Goal: Task Accomplishment & Management: Manage account settings

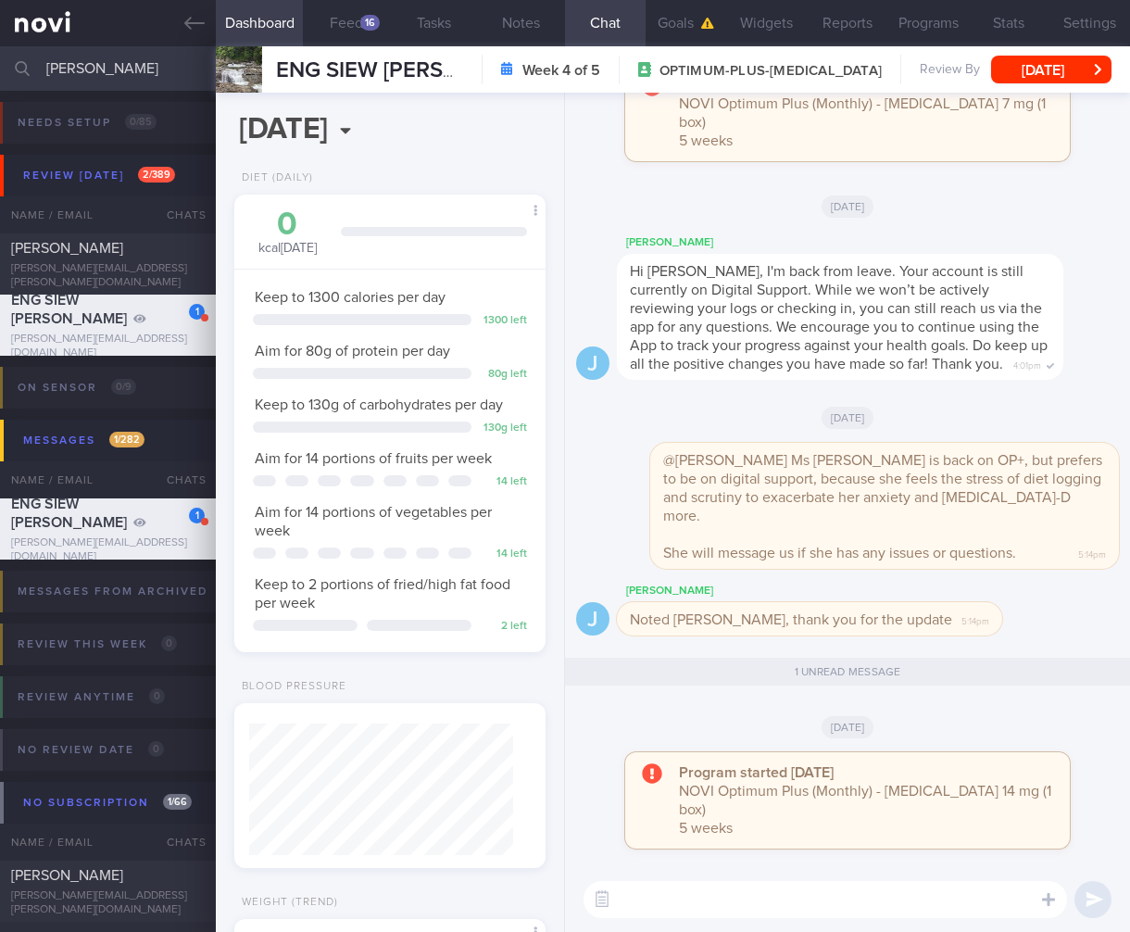
select select "7"
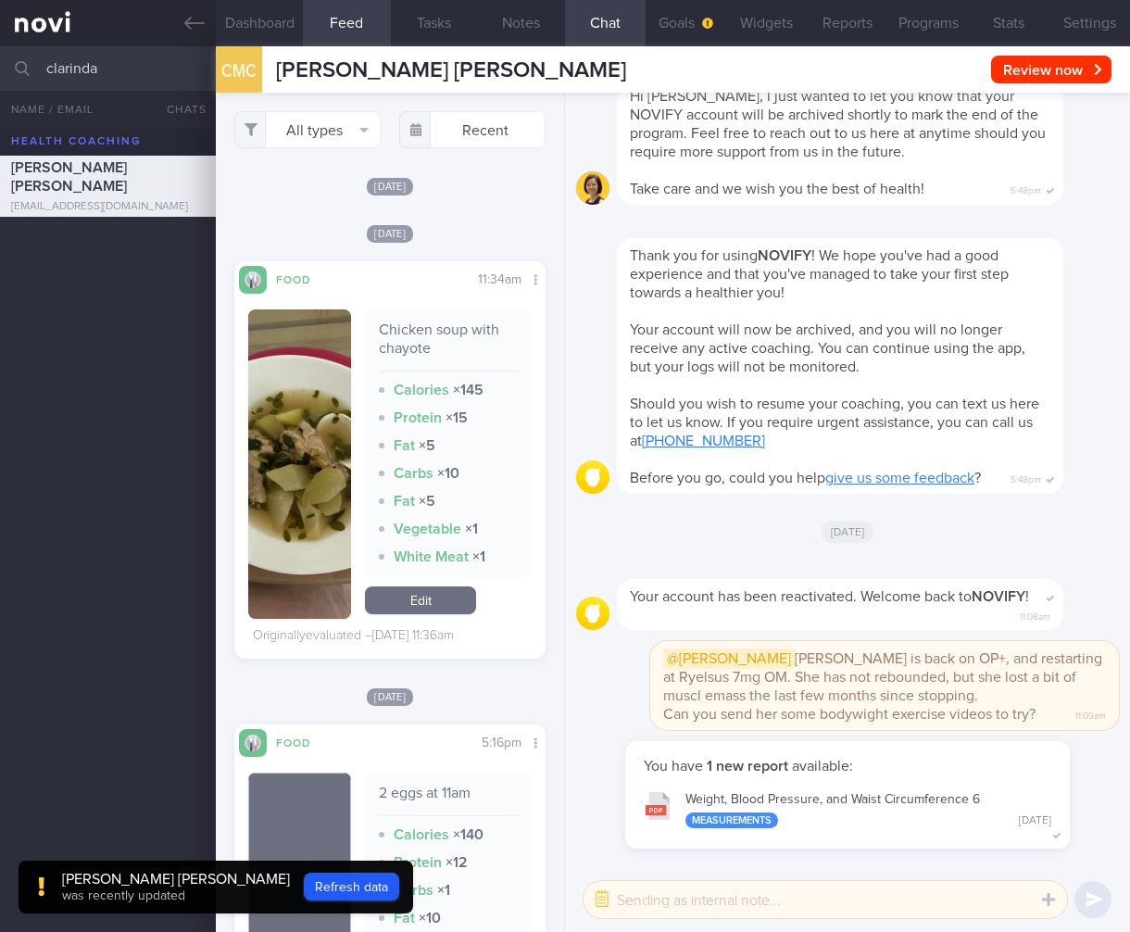
select select "7"
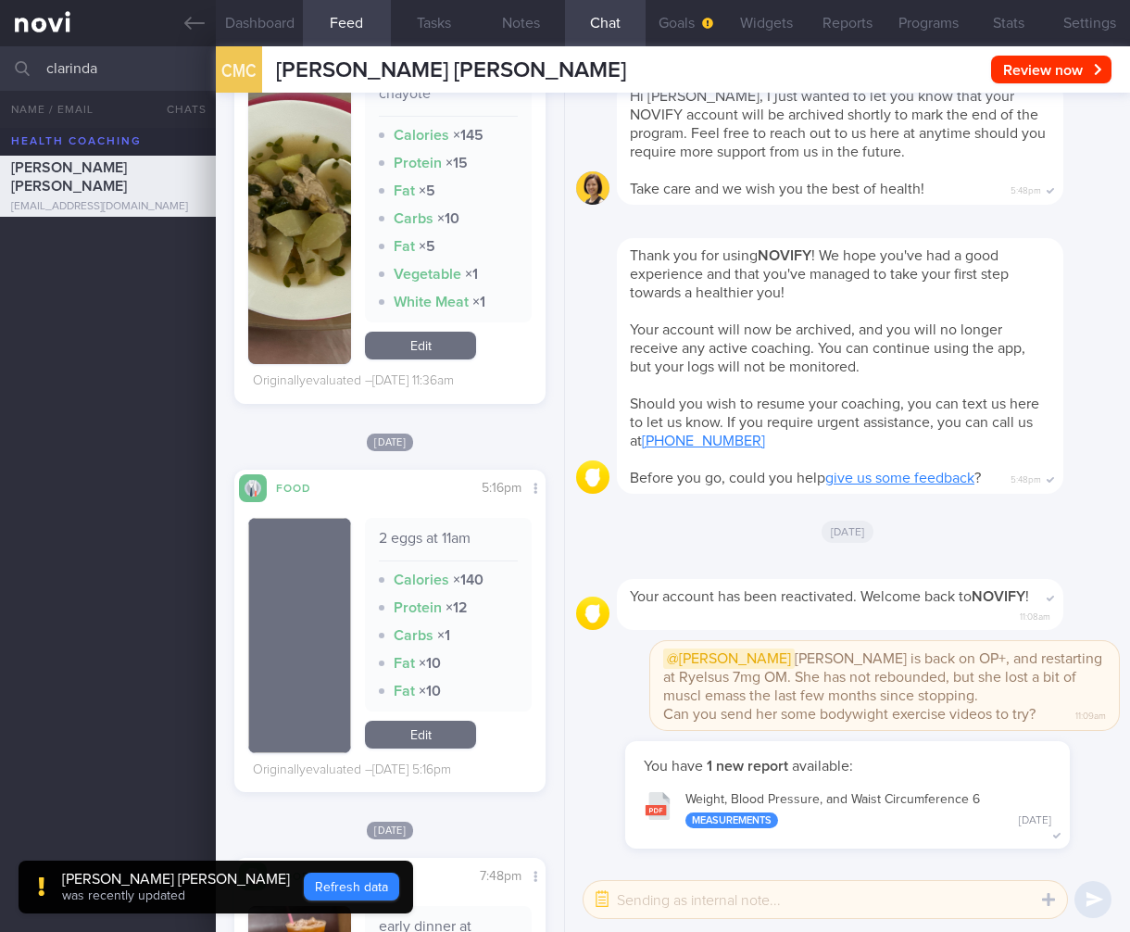
click at [355, 877] on button "Refresh data" at bounding box center [351, 886] width 95 height 28
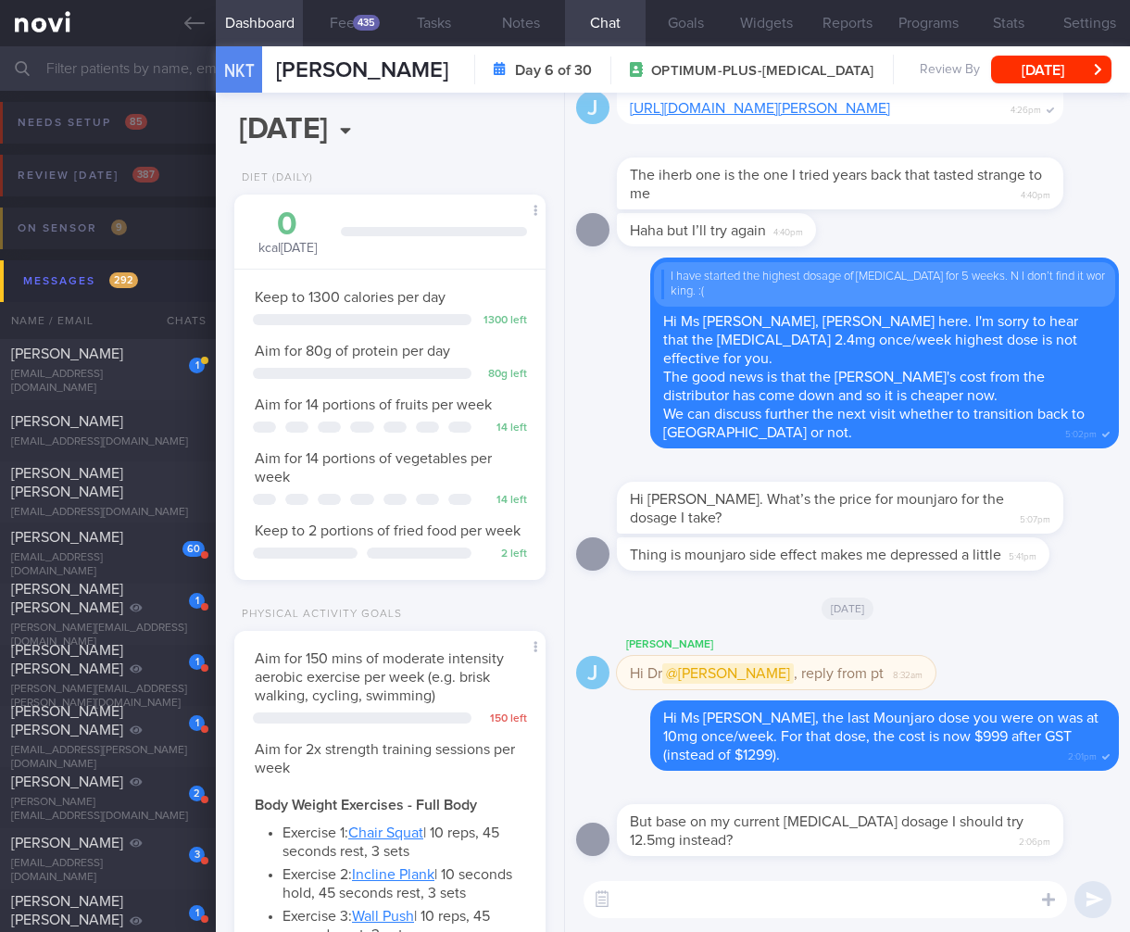
select select "7"
click at [910, 914] on textarea at bounding box center [824, 899] width 483 height 37
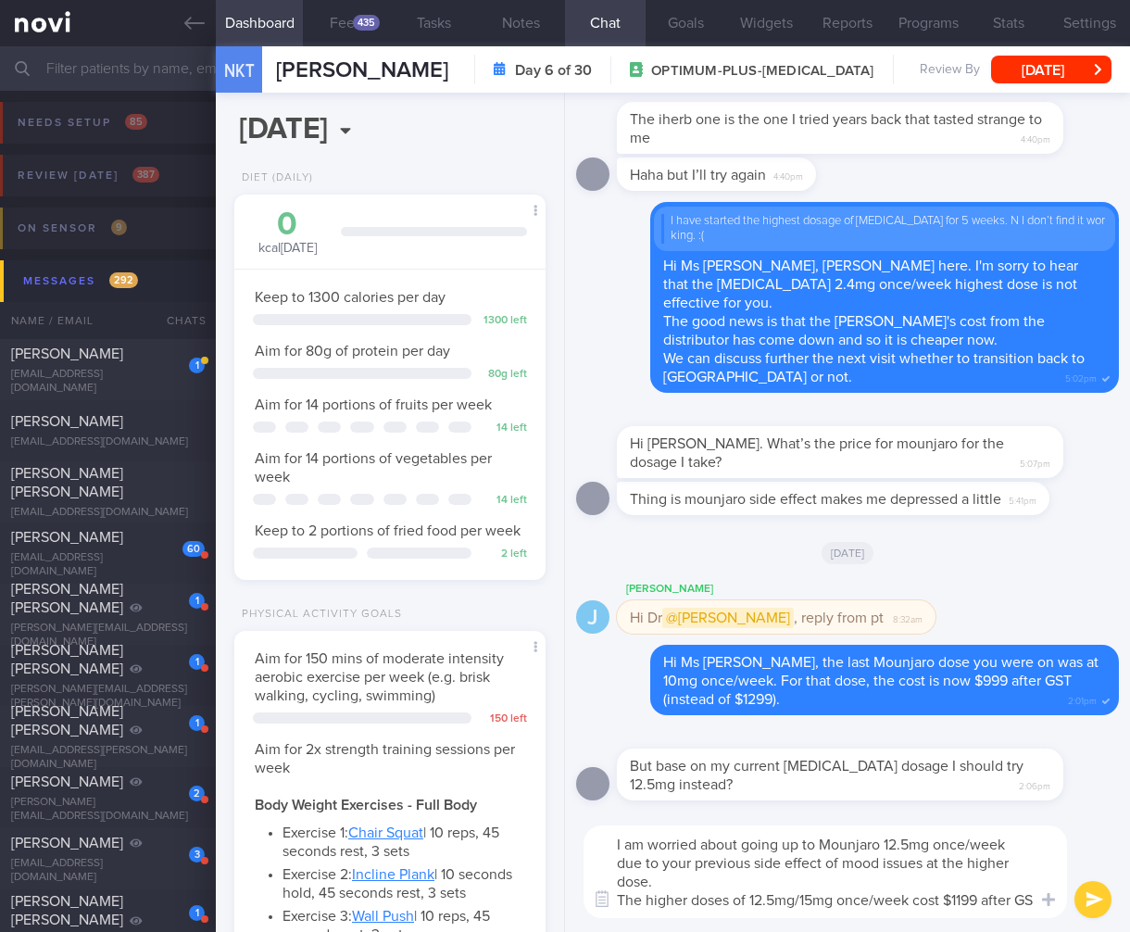
scroll to position [0, 0]
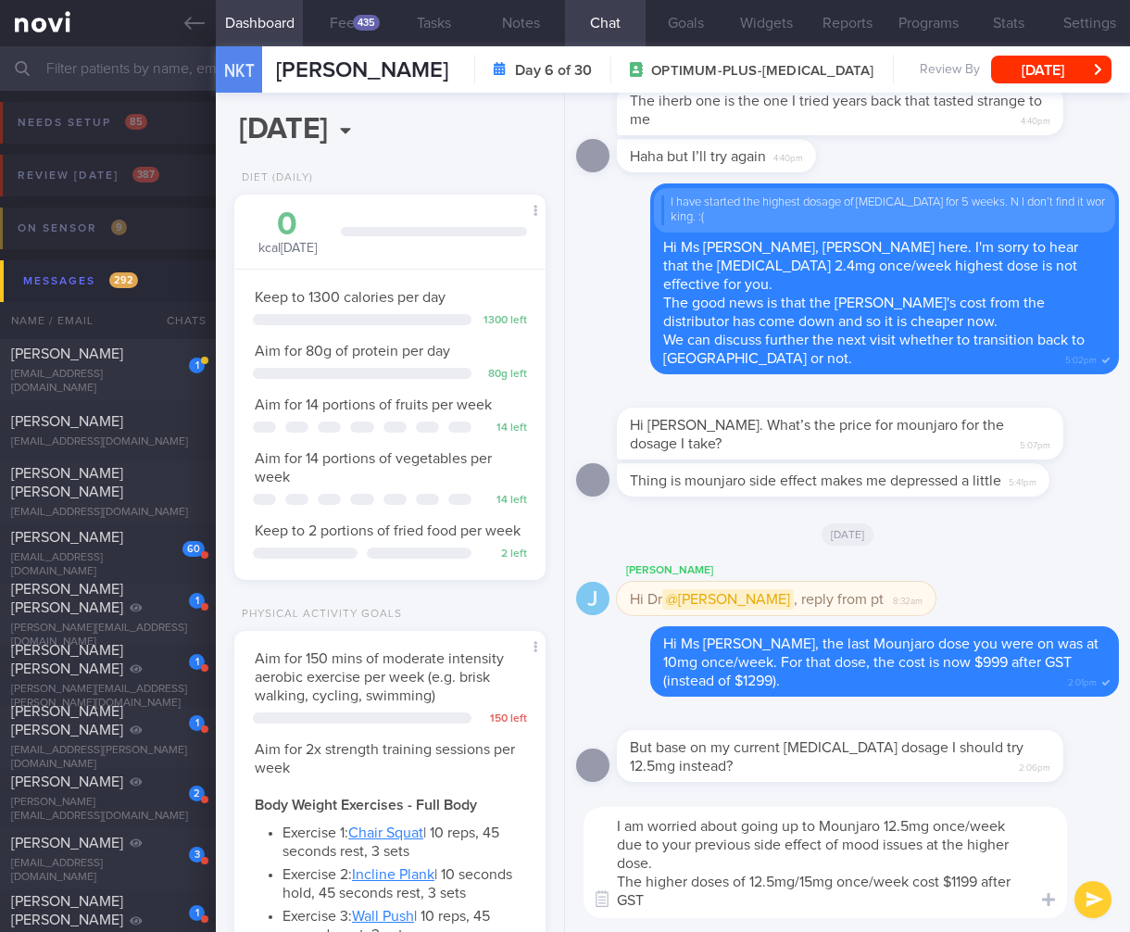
type textarea "I am worried about going up to Mounjaro 12.5mg once/week due to your previous s…"
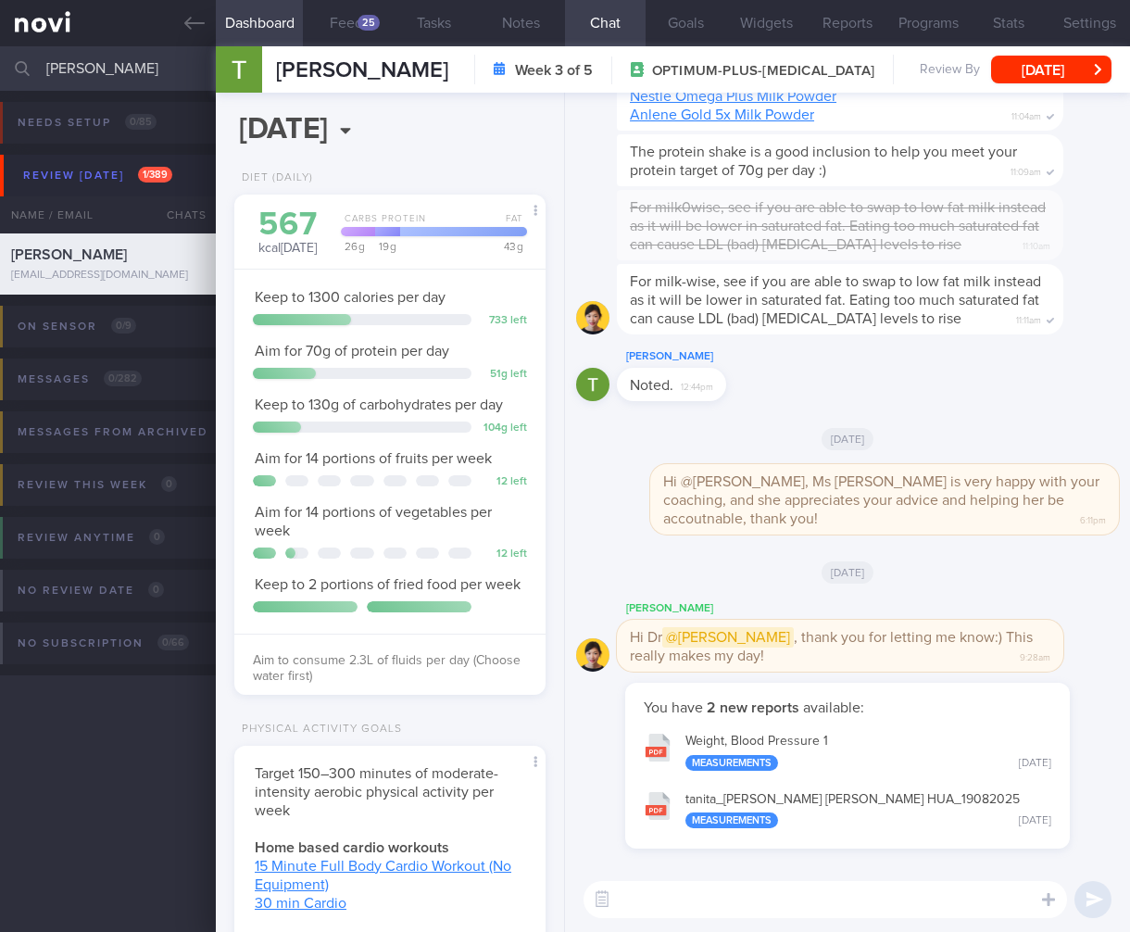
select select "7"
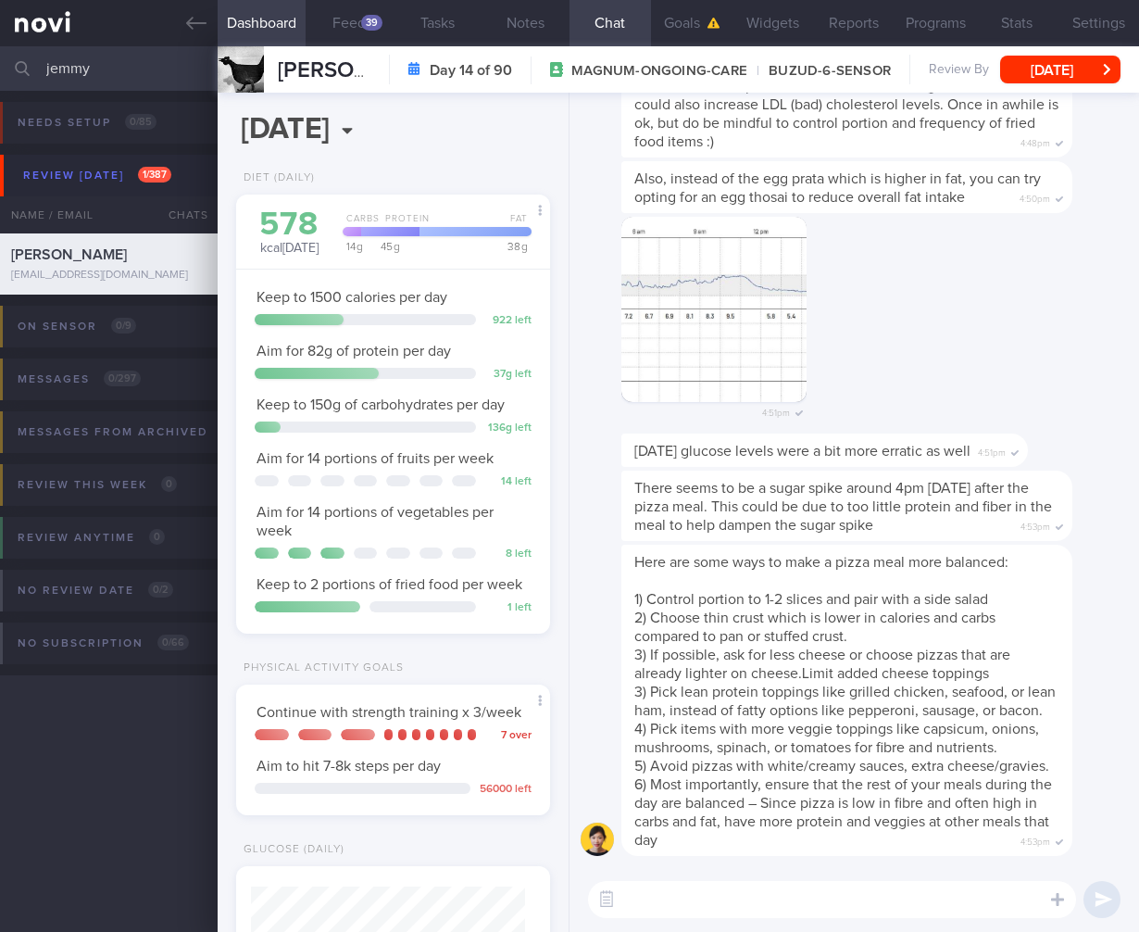
select select "7"
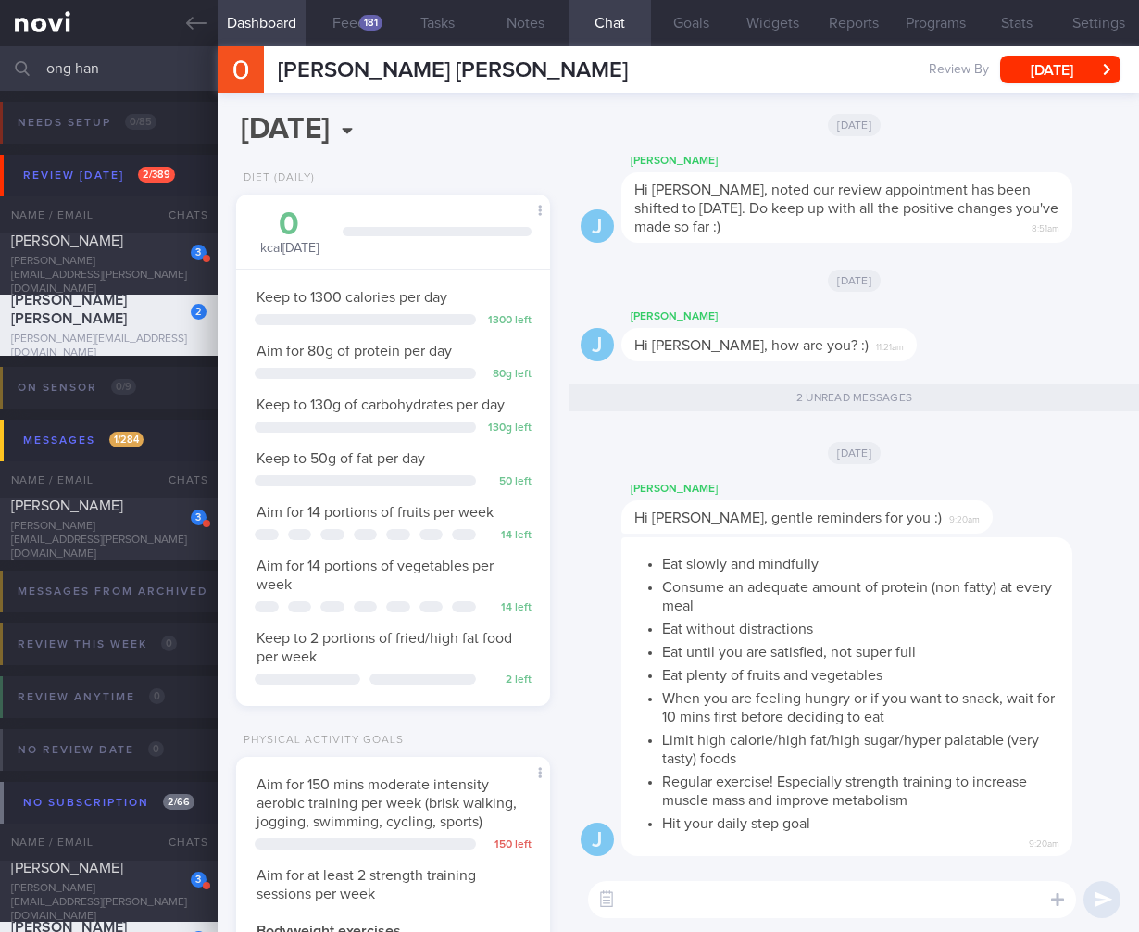
select select "7"
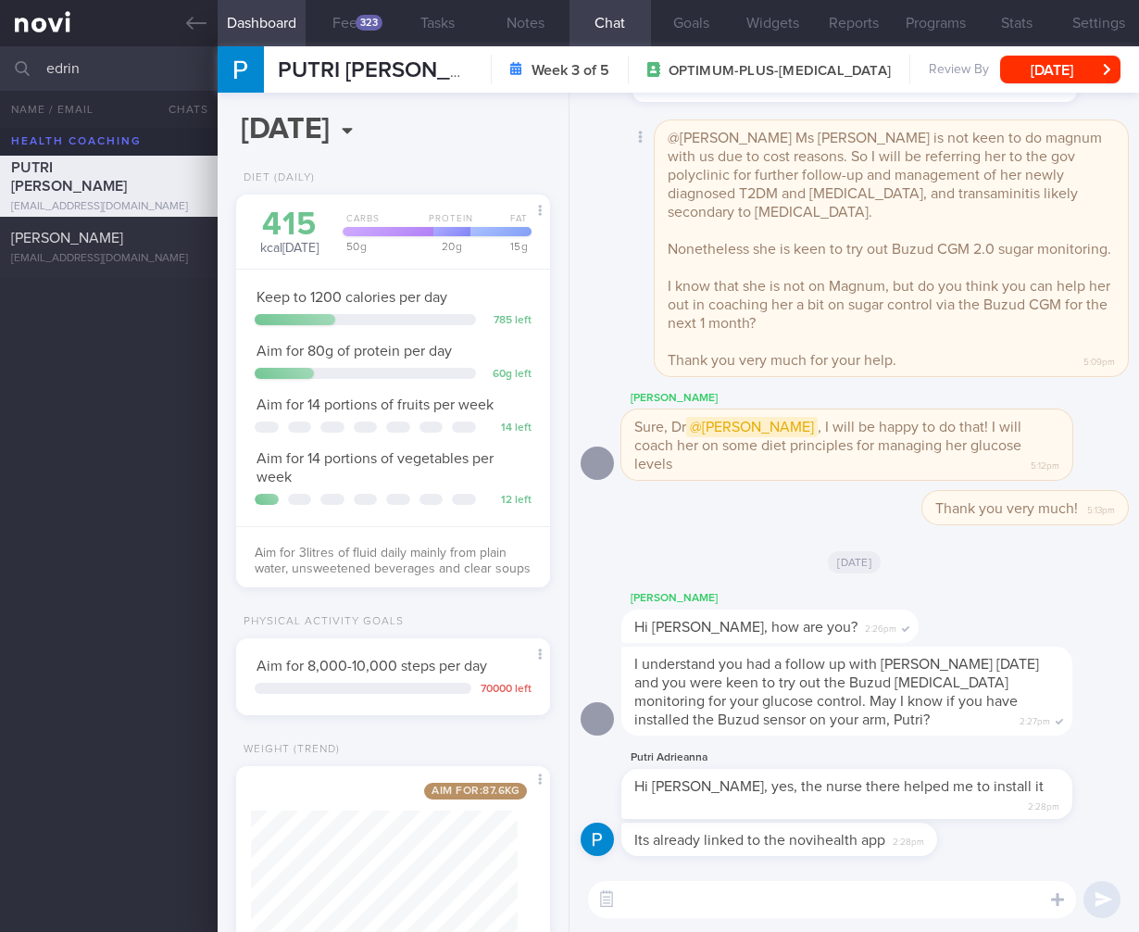
scroll to position [160, 267]
